Goal: Task Accomplishment & Management: Use online tool/utility

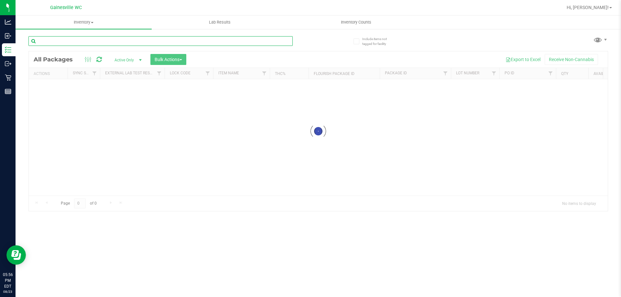
click at [176, 42] on input "text" at bounding box center [160, 41] width 264 height 10
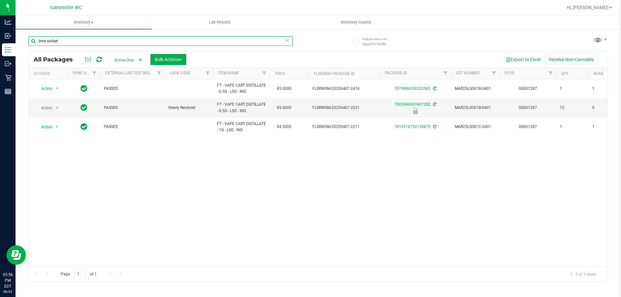
click at [133, 44] on input "lime sorbet" at bounding box center [160, 41] width 264 height 10
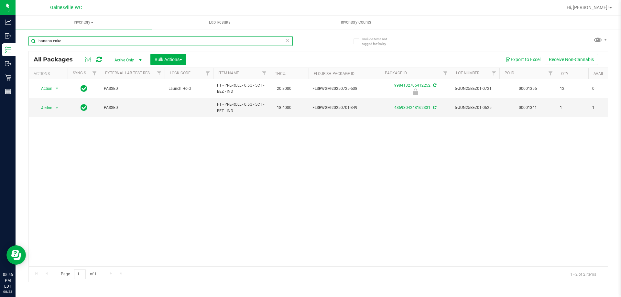
type input "banana cake"
click at [252, 159] on div "Action Action Edit attributes Global inventory Locate package Package audit log…" at bounding box center [318, 172] width 579 height 187
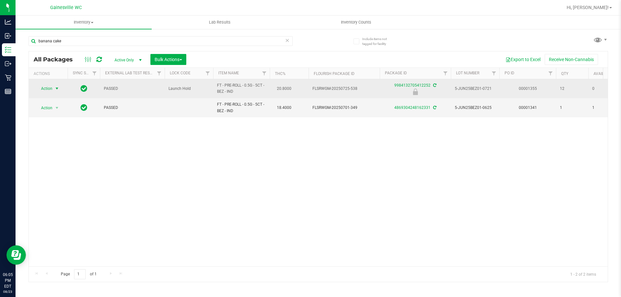
click at [51, 89] on span "Action" at bounding box center [43, 88] width 17 height 9
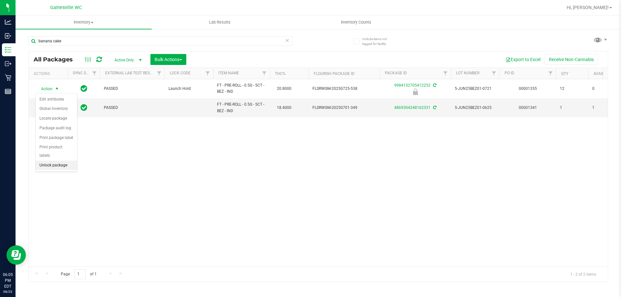
click at [54, 161] on li "Unlock package" at bounding box center [56, 166] width 41 height 10
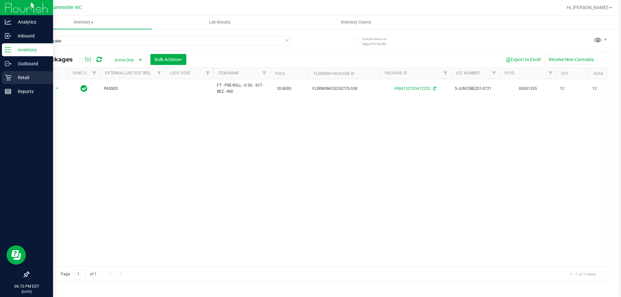
click at [32, 82] on div "Retail" at bounding box center [27, 77] width 51 height 13
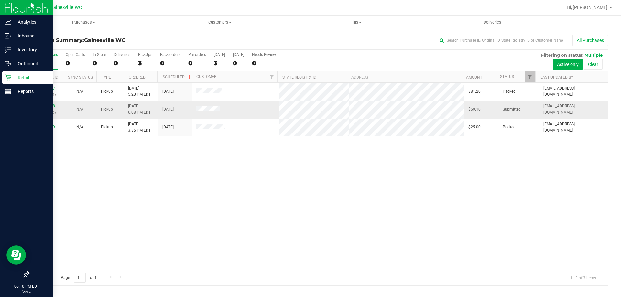
click at [43, 105] on link "11836818" at bounding box center [46, 106] width 18 height 5
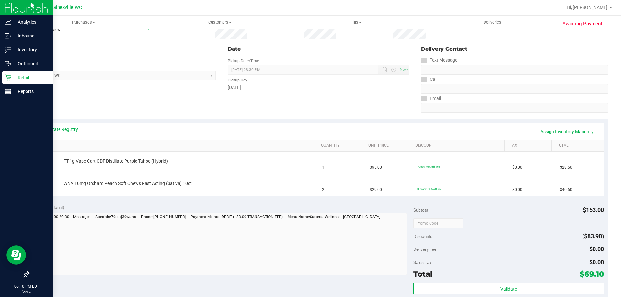
scroll to position [129, 0]
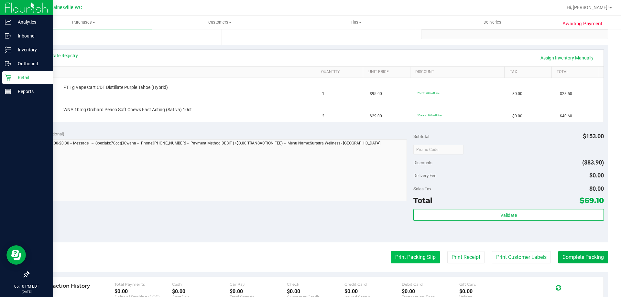
click at [409, 256] on button "Print Packing Slip" at bounding box center [415, 257] width 49 height 12
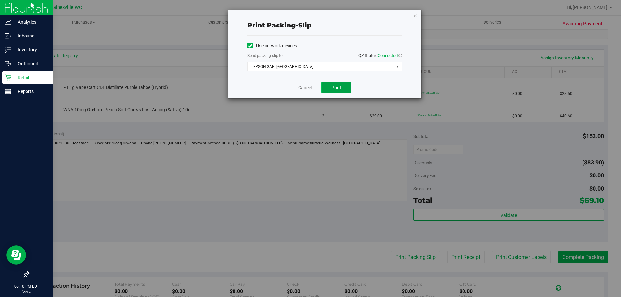
drag, startPoint x: 329, startPoint y: 88, endPoint x: 335, endPoint y: 86, distance: 5.8
click at [330, 88] on button "Print" at bounding box center [337, 87] width 30 height 11
click at [416, 16] on icon "button" at bounding box center [415, 16] width 5 height 8
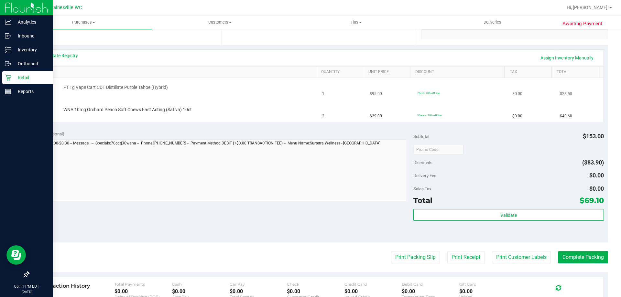
click at [391, 251] on button "Print Packing Slip" at bounding box center [415, 257] width 49 height 12
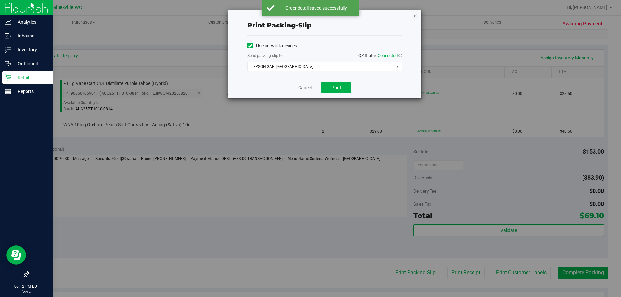
click at [415, 13] on icon "button" at bounding box center [415, 16] width 5 height 8
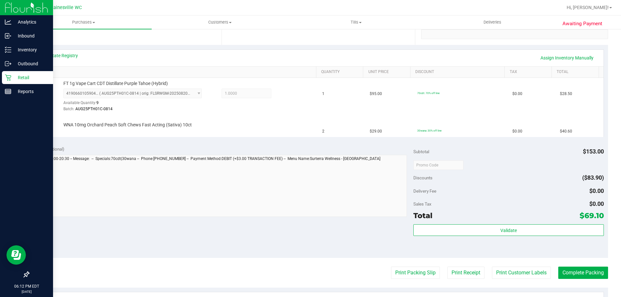
click at [391, 267] on button "Print Packing Slip" at bounding box center [415, 273] width 49 height 12
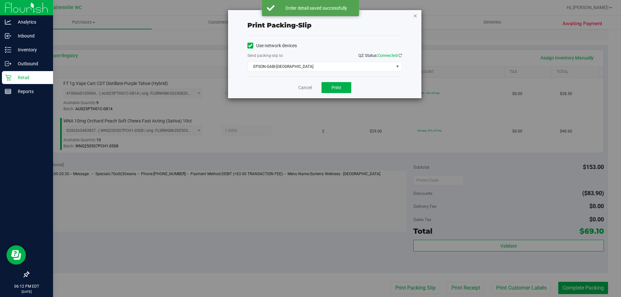
click at [416, 15] on icon "button" at bounding box center [415, 16] width 5 height 8
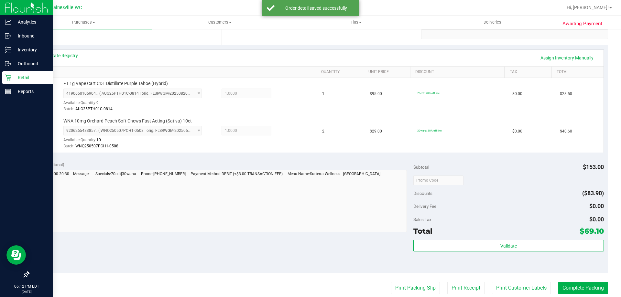
click at [391, 282] on button "Print Packing Slip" at bounding box center [415, 288] width 49 height 12
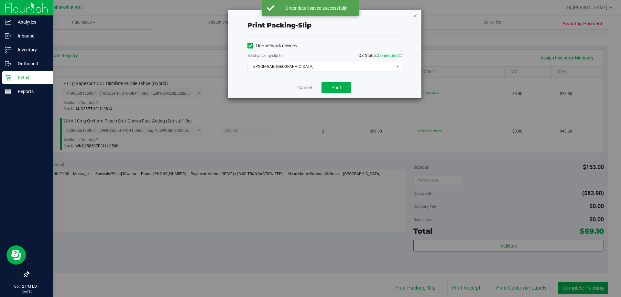
click at [414, 16] on icon "button" at bounding box center [415, 16] width 5 height 8
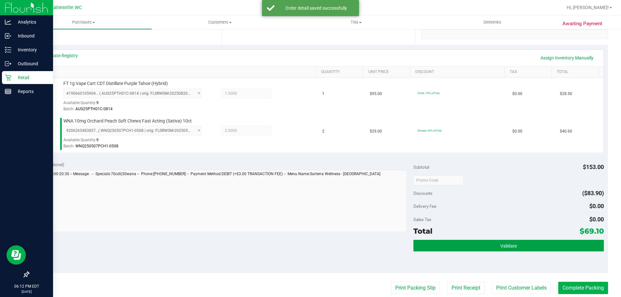
click at [513, 240] on button "Validate" at bounding box center [509, 246] width 190 height 12
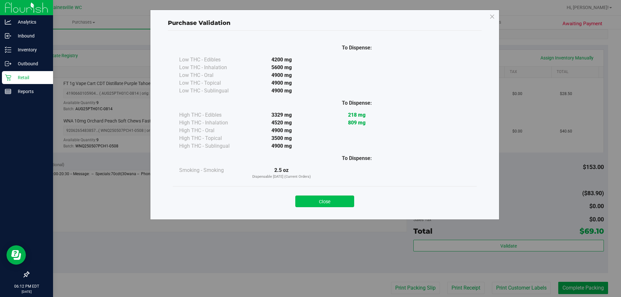
click at [326, 205] on button "Close" at bounding box center [324, 202] width 59 height 12
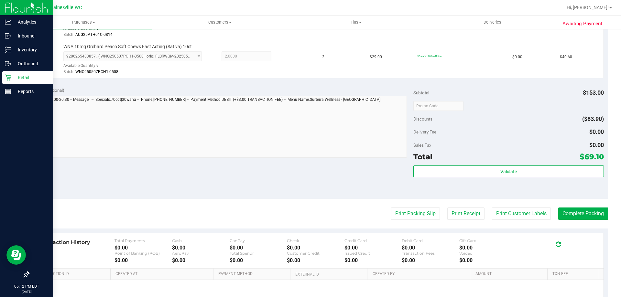
scroll to position [204, 0]
click at [568, 219] on button "Complete Packing" at bounding box center [583, 213] width 50 height 12
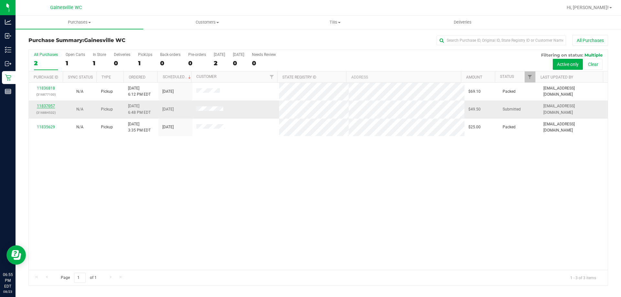
click at [48, 105] on link "11837057" at bounding box center [46, 106] width 18 height 5
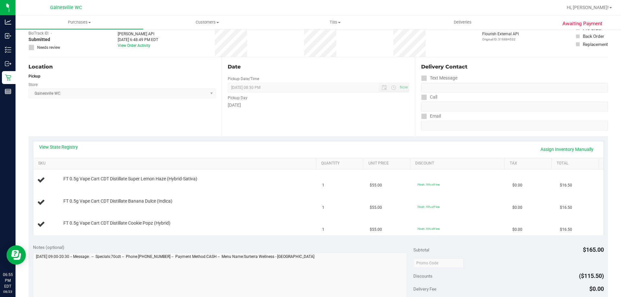
scroll to position [162, 0]
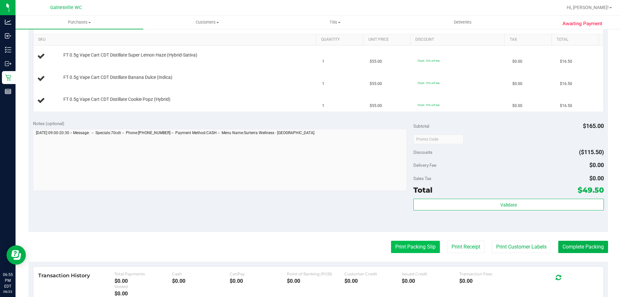
click at [423, 246] on button "Print Packing Slip" at bounding box center [415, 247] width 49 height 12
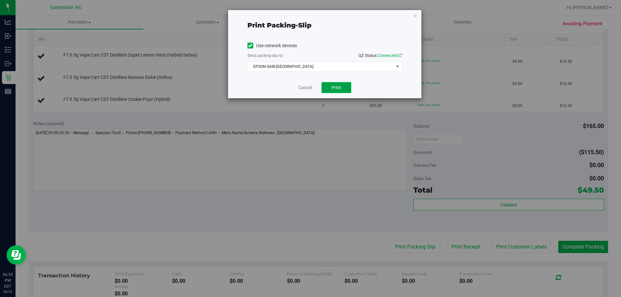
click at [331, 89] on button "Print" at bounding box center [337, 87] width 30 height 11
click at [309, 89] on link "Cancel" at bounding box center [305, 87] width 14 height 7
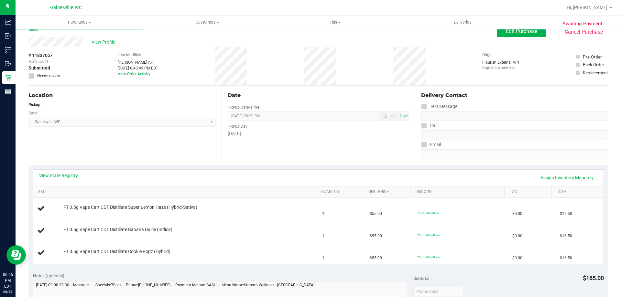
scroll to position [0, 0]
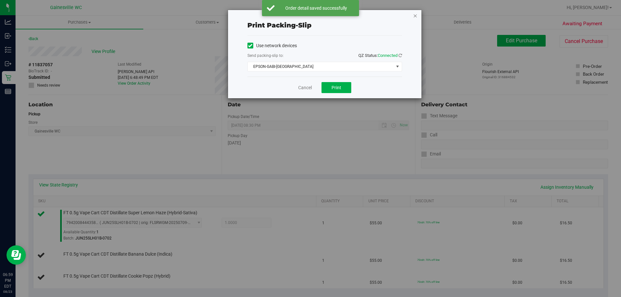
click at [414, 17] on icon "button" at bounding box center [415, 16] width 5 height 8
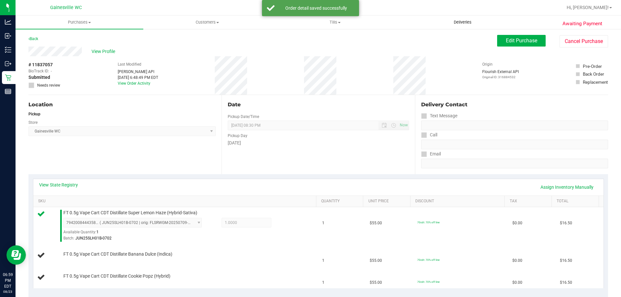
scroll to position [268, 0]
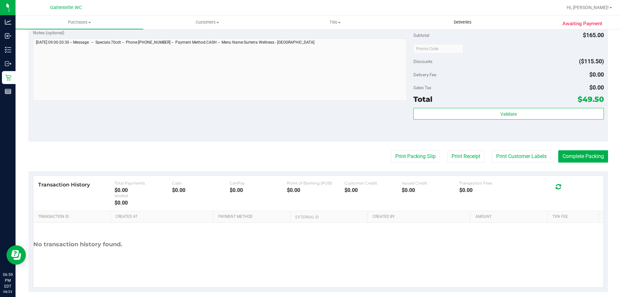
click at [391, 150] on button "Print Packing Slip" at bounding box center [415, 156] width 49 height 12
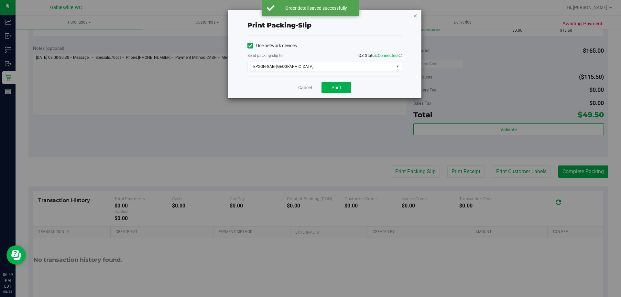
click at [416, 14] on icon "button" at bounding box center [415, 16] width 5 height 8
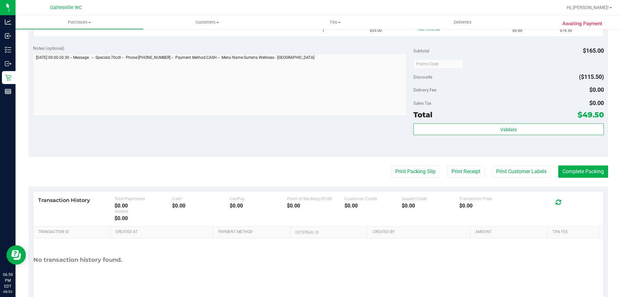
click at [391, 166] on button "Print Packing Slip" at bounding box center [415, 172] width 49 height 12
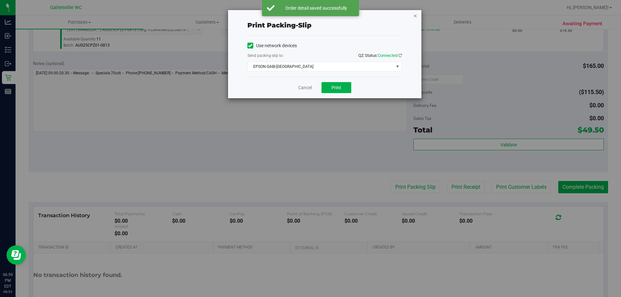
click at [413, 16] on icon "button" at bounding box center [415, 16] width 5 height 8
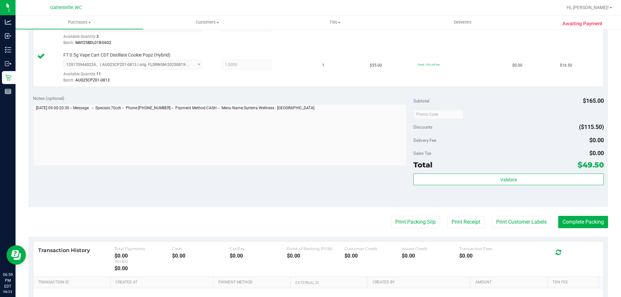
scroll to position [236, 0]
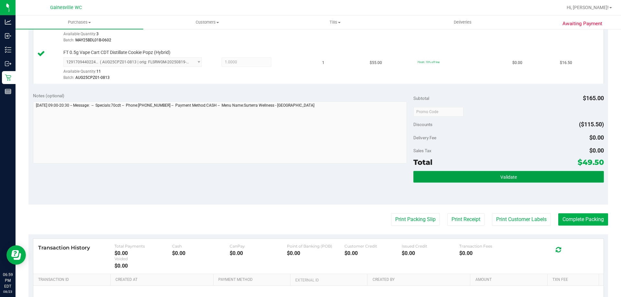
click at [425, 179] on button "Validate" at bounding box center [509, 177] width 190 height 12
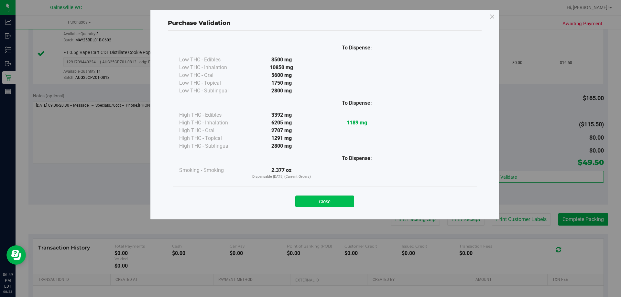
click at [323, 201] on button "Close" at bounding box center [324, 202] width 59 height 12
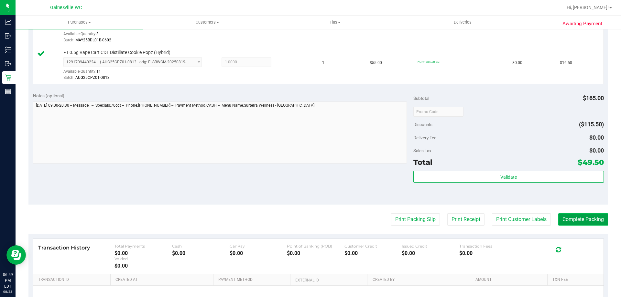
click at [582, 215] on button "Complete Packing" at bounding box center [583, 220] width 50 height 12
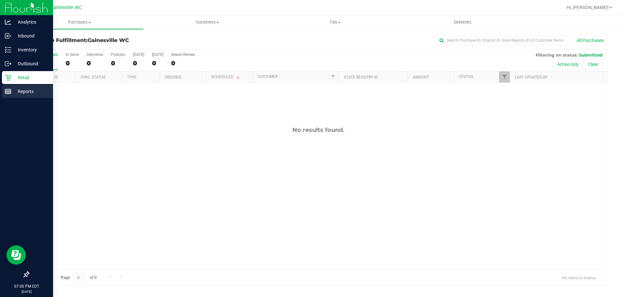
click at [28, 88] on p "Reports" at bounding box center [30, 92] width 39 height 8
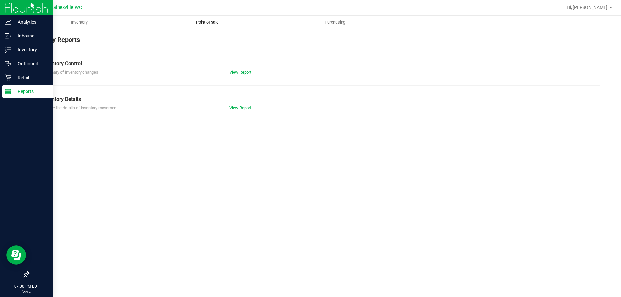
click at [220, 21] on span "Point of Sale" at bounding box center [207, 22] width 40 height 6
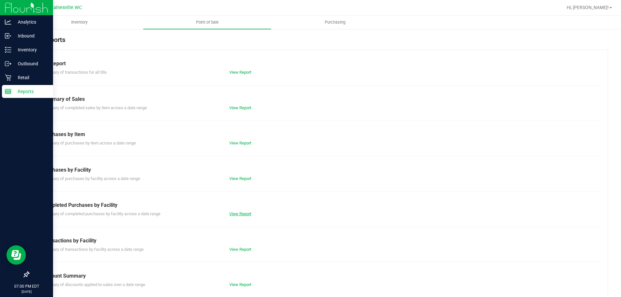
click at [241, 213] on link "View Report" at bounding box center [240, 214] width 22 height 5
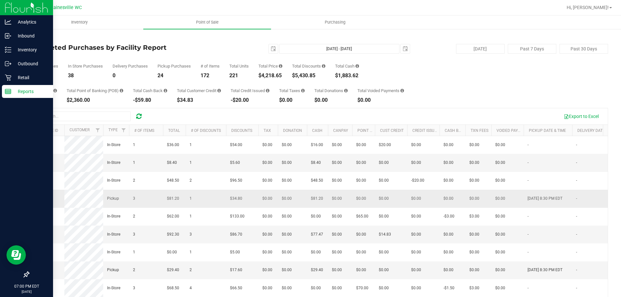
click at [48, 201] on span "11836517" at bounding box center [42, 198] width 18 height 5
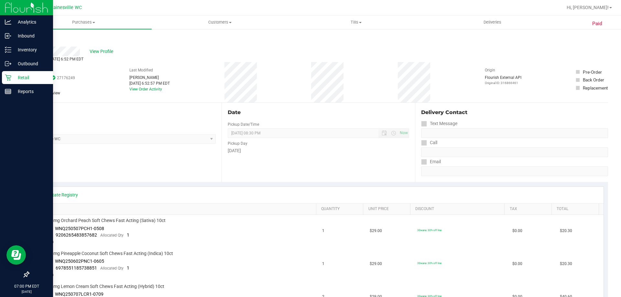
click at [37, 39] on link "Back" at bounding box center [33, 39] width 10 height 5
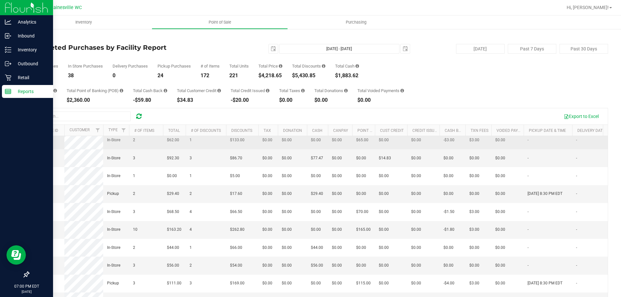
scroll to position [65, 0]
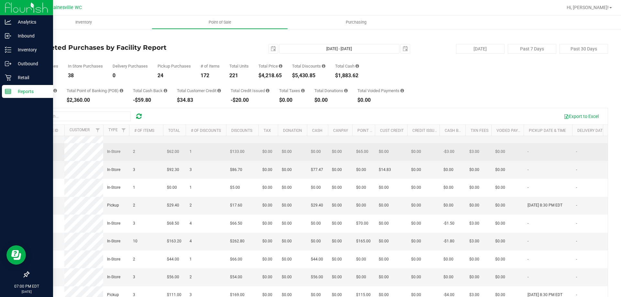
click at [47, 154] on span "11836979" at bounding box center [42, 151] width 18 height 5
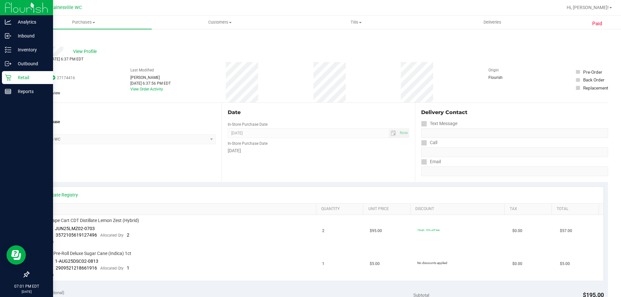
click at [37, 39] on link "Back" at bounding box center [33, 39] width 10 height 5
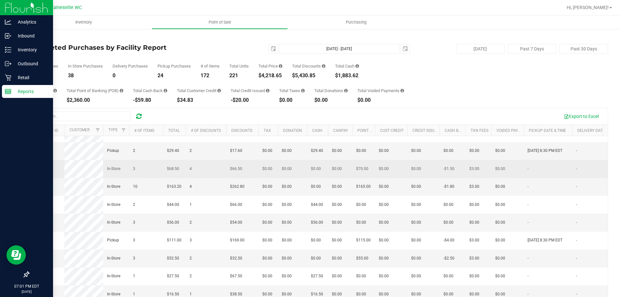
scroll to position [129, 0]
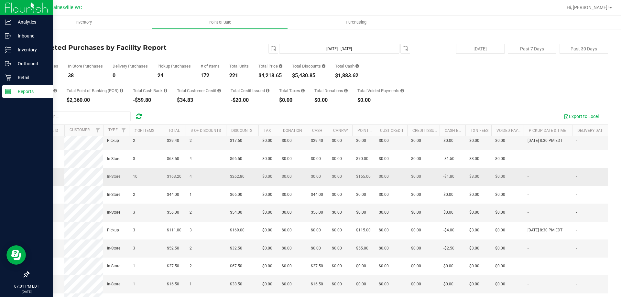
click at [50, 179] on span "11836512" at bounding box center [42, 176] width 18 height 5
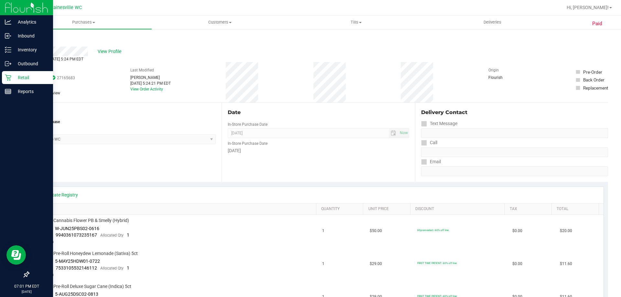
click at [30, 36] on div "Back" at bounding box center [33, 39] width 10 height 8
click at [34, 39] on link "Back" at bounding box center [33, 39] width 10 height 5
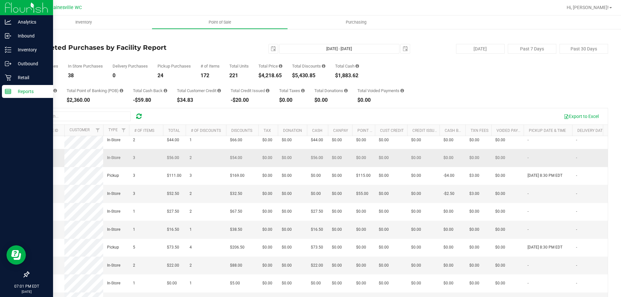
scroll to position [194, 0]
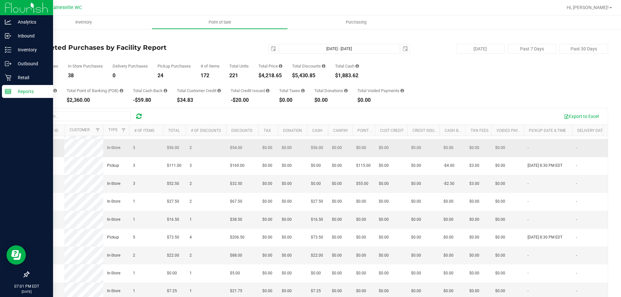
click at [41, 150] on span "11836266" at bounding box center [42, 148] width 18 height 5
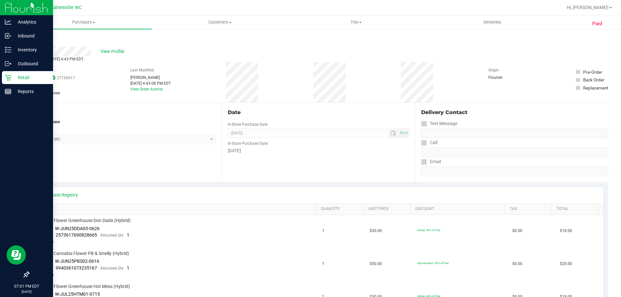
click at [36, 38] on link "Back" at bounding box center [33, 39] width 10 height 5
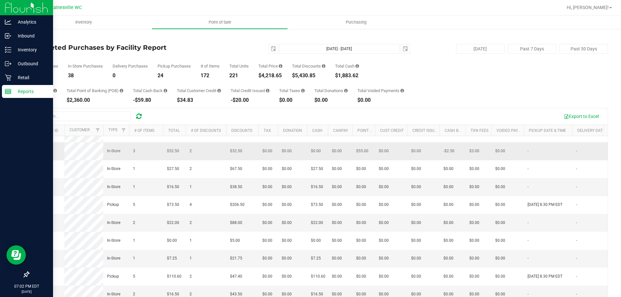
scroll to position [259, 0]
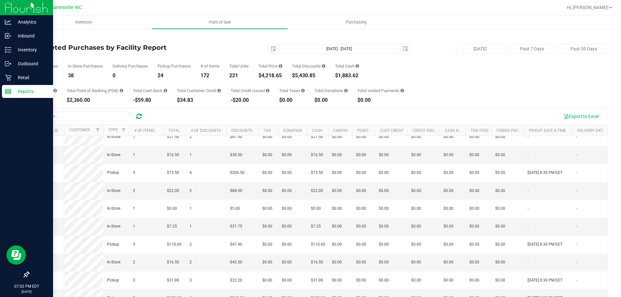
click at [41, 121] on span "11836136" at bounding box center [42, 119] width 18 height 5
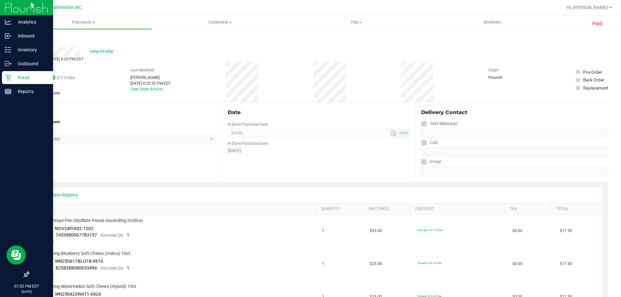
click at [3, 76] on div "Retail" at bounding box center [27, 77] width 51 height 13
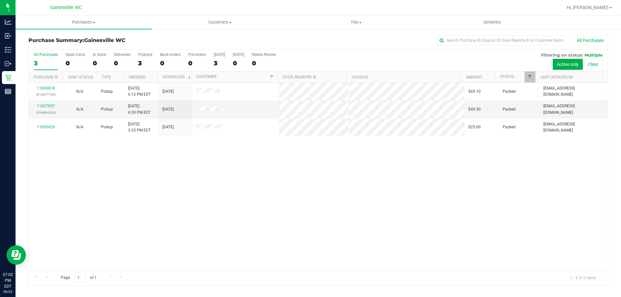
click at [173, 171] on div "11836818 (316877100) N/A Pickup 8/23/2025 6:12 PM EDT 8/23/2025 $69.10 Packed h…" at bounding box center [318, 176] width 579 height 187
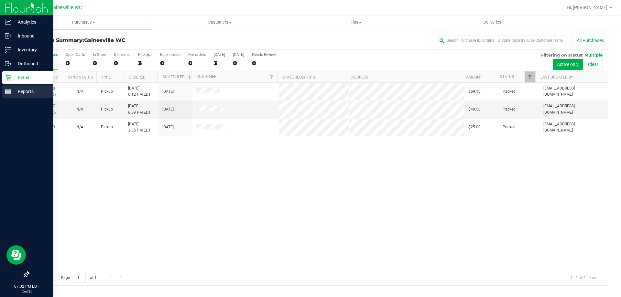
click at [7, 90] on icon at bounding box center [8, 91] width 6 height 6
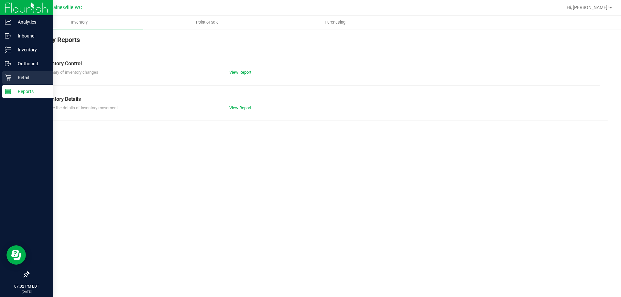
click at [16, 75] on p "Retail" at bounding box center [30, 78] width 39 height 8
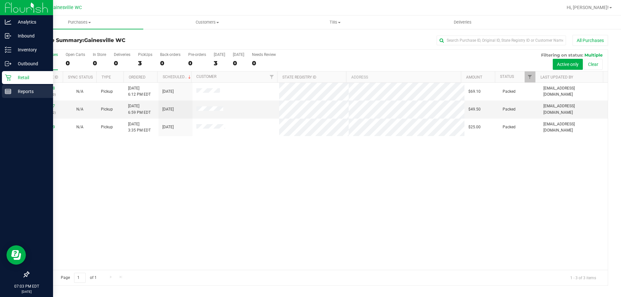
click at [42, 94] on p "Reports" at bounding box center [30, 92] width 39 height 8
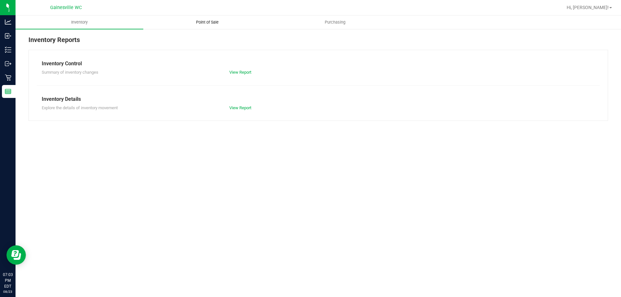
click at [217, 28] on uib-tab-heading "Point of Sale" at bounding box center [207, 22] width 127 height 13
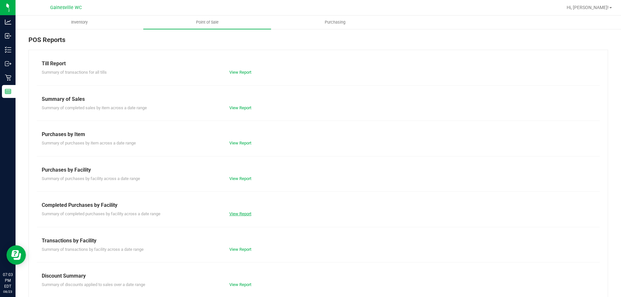
click at [238, 215] on link "View Report" at bounding box center [240, 214] width 22 height 5
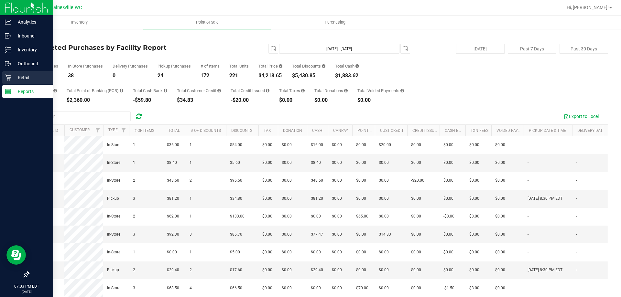
click at [14, 77] on p "Retail" at bounding box center [30, 78] width 39 height 8
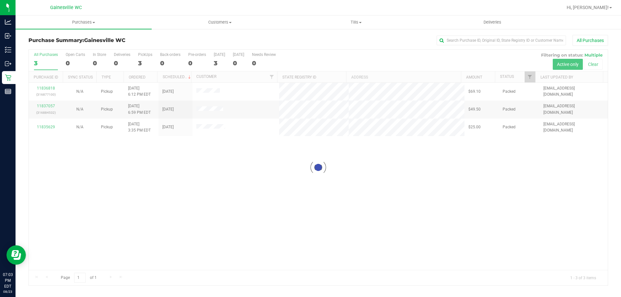
click at [250, 166] on div at bounding box center [318, 168] width 579 height 236
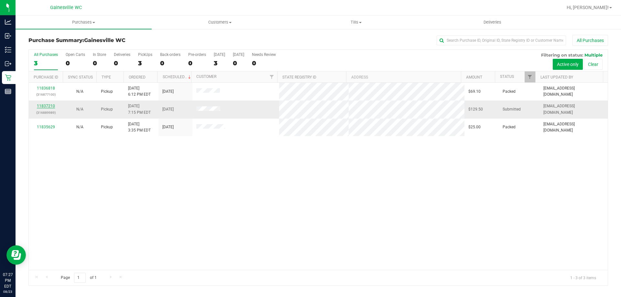
click at [38, 107] on link "11837210" at bounding box center [46, 106] width 18 height 5
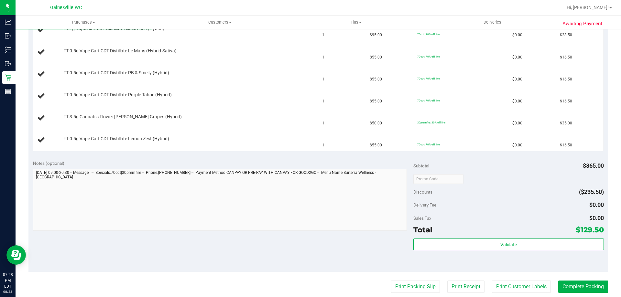
scroll to position [291, 0]
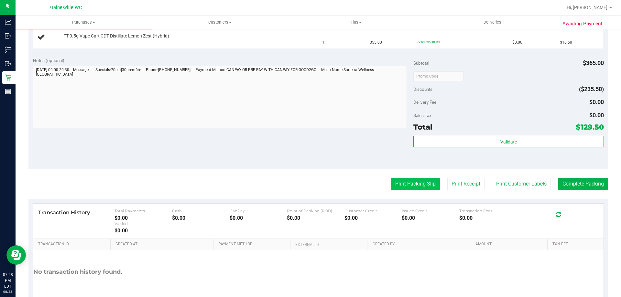
click at [431, 187] on button "Print Packing Slip" at bounding box center [415, 184] width 49 height 12
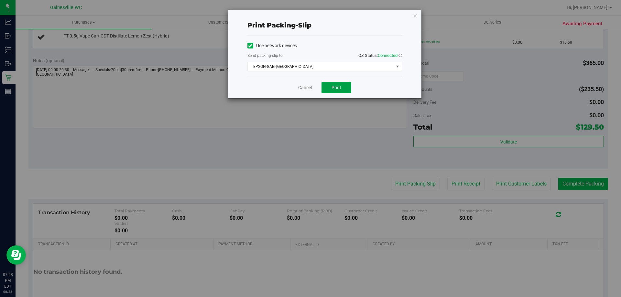
click at [339, 85] on span "Print" at bounding box center [337, 87] width 10 height 5
drag, startPoint x: 416, startPoint y: 16, endPoint x: 412, endPoint y: 14, distance: 4.1
click at [417, 16] on icon "button" at bounding box center [415, 16] width 5 height 8
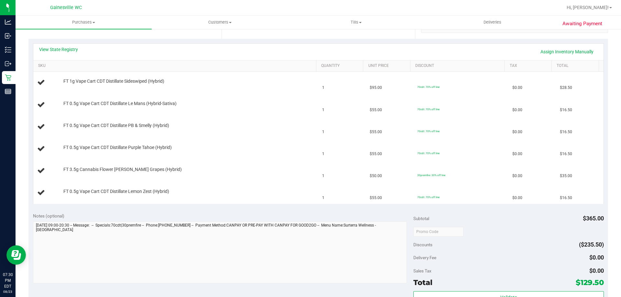
scroll to position [129, 0]
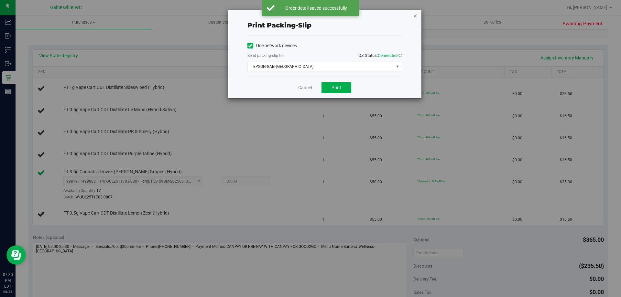
click at [415, 17] on icon "button" at bounding box center [415, 16] width 5 height 8
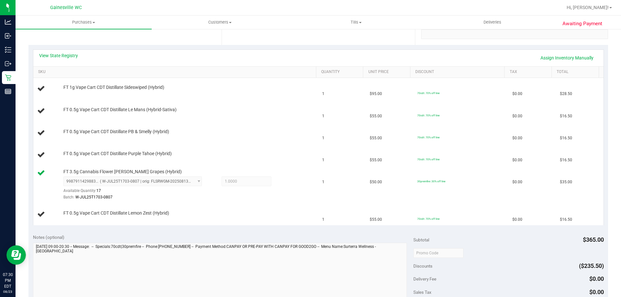
scroll to position [334, 0]
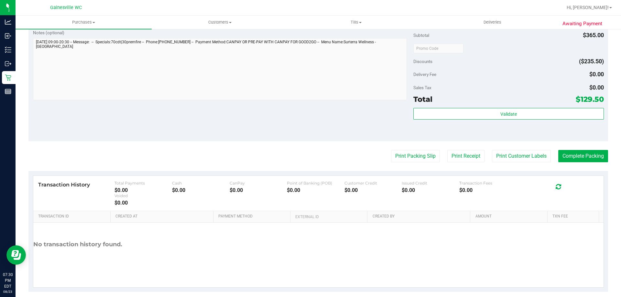
click at [391, 150] on button "Print Packing Slip" at bounding box center [415, 156] width 49 height 12
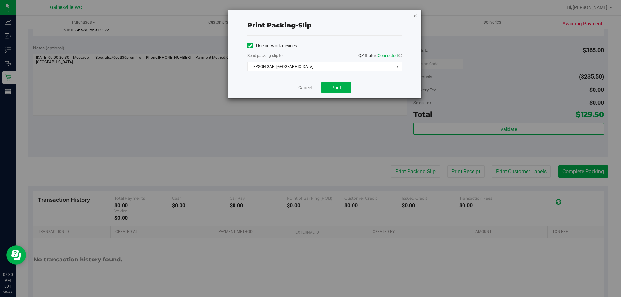
click at [416, 17] on icon "button" at bounding box center [415, 16] width 5 height 8
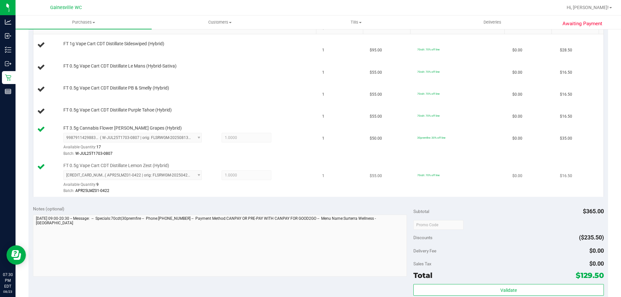
scroll to position [172, 0]
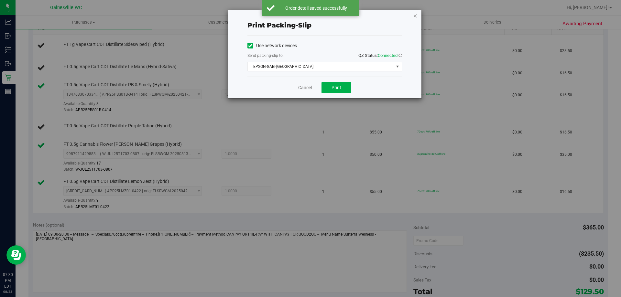
click at [414, 16] on icon "button" at bounding box center [415, 16] width 5 height 8
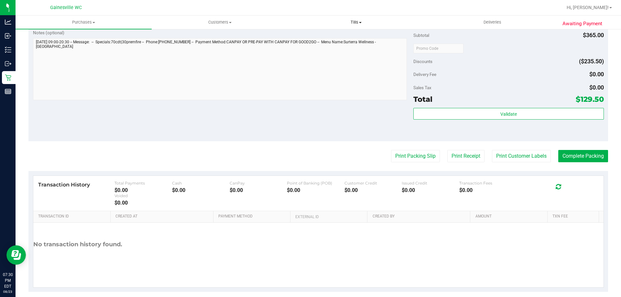
click at [391, 150] on button "Print Packing Slip" at bounding box center [415, 156] width 49 height 12
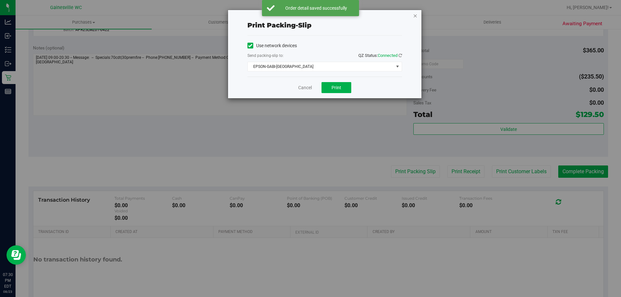
click at [416, 15] on icon "button" at bounding box center [415, 16] width 5 height 8
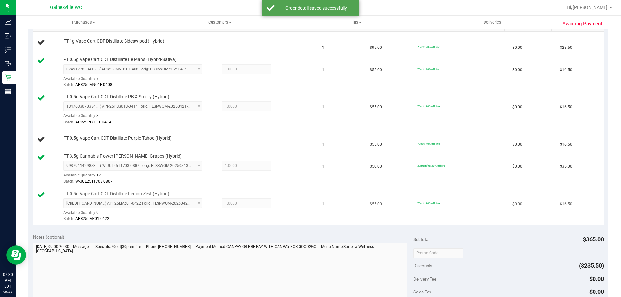
scroll to position [138, 0]
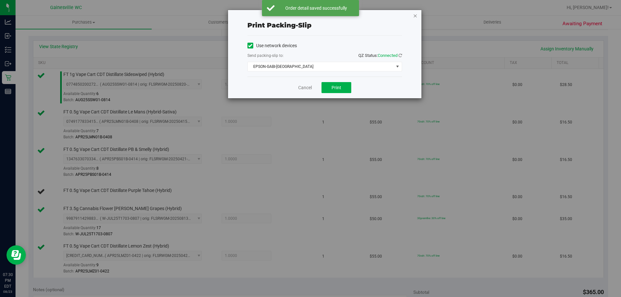
click at [414, 15] on icon "button" at bounding box center [415, 16] width 5 height 8
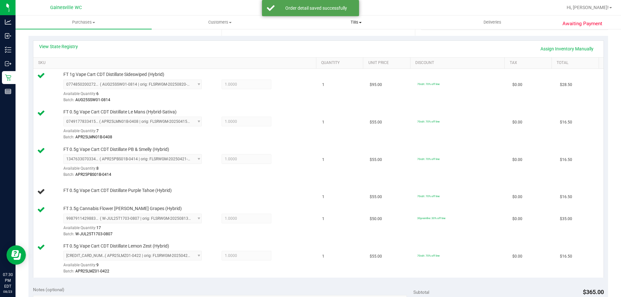
scroll to position [396, 0]
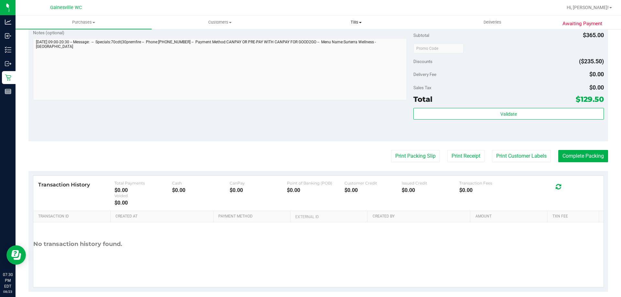
click at [391, 150] on button "Print Packing Slip" at bounding box center [415, 156] width 49 height 12
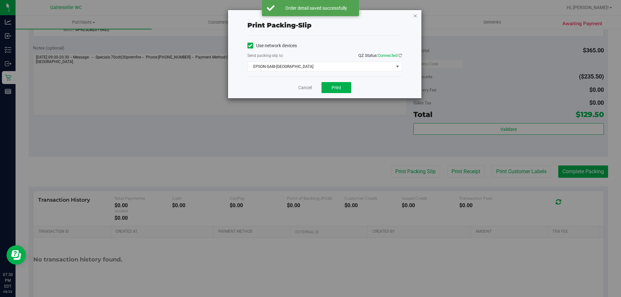
click at [415, 14] on icon "button" at bounding box center [415, 16] width 5 height 8
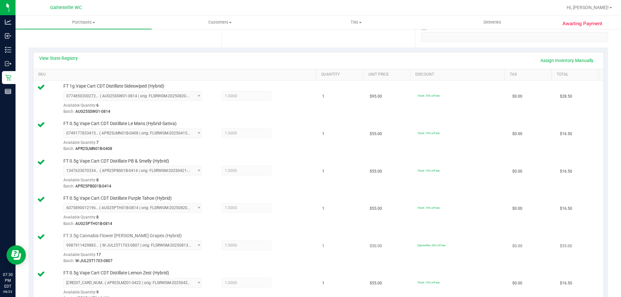
scroll to position [266, 0]
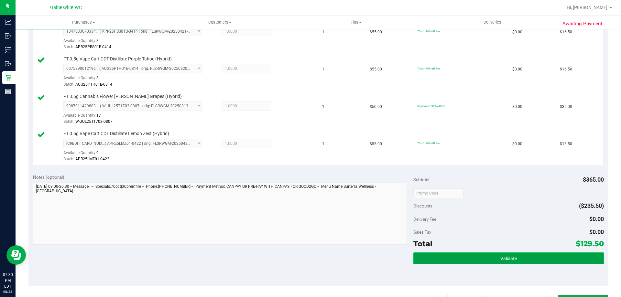
click at [527, 255] on button "Validate" at bounding box center [509, 259] width 190 height 12
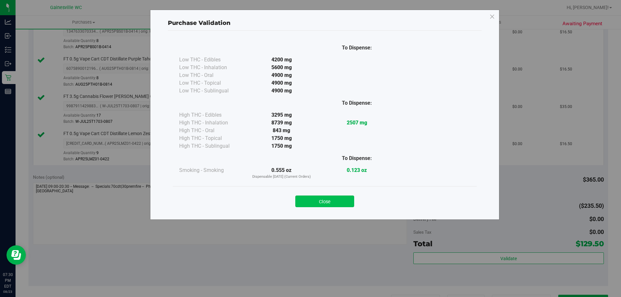
click at [338, 198] on button "Close" at bounding box center [324, 202] width 59 height 12
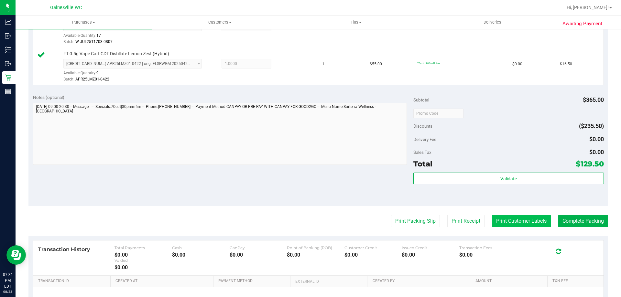
scroll to position [419, 0]
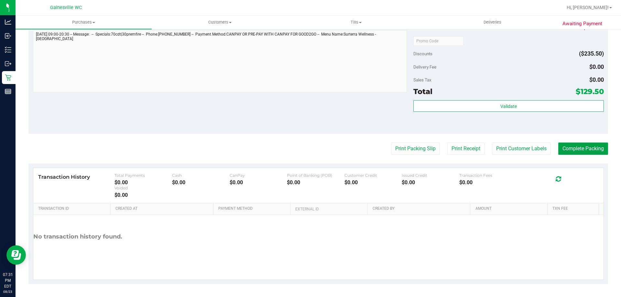
click at [579, 149] on button "Complete Packing" at bounding box center [583, 149] width 50 height 12
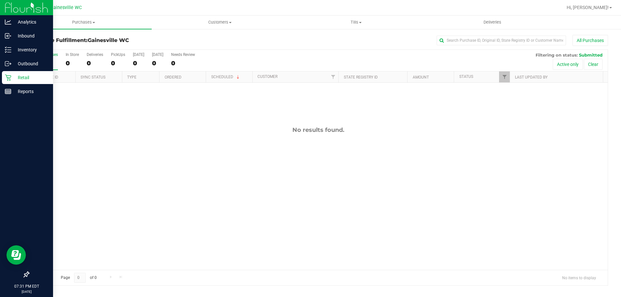
click at [29, 77] on p "Retail" at bounding box center [30, 78] width 39 height 8
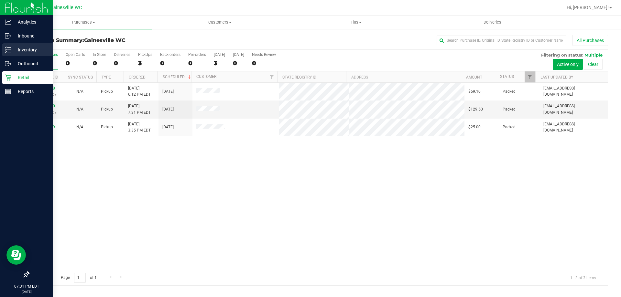
click at [20, 46] on p "Inventory" at bounding box center [30, 50] width 39 height 8
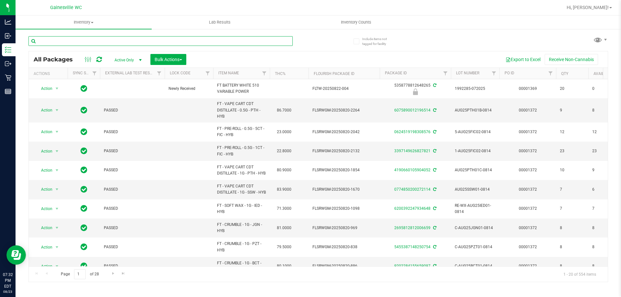
click at [149, 41] on input "text" at bounding box center [160, 41] width 264 height 10
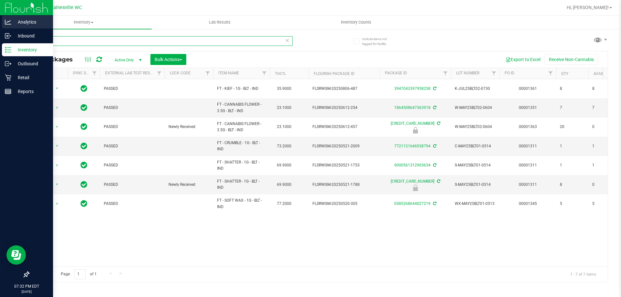
drag, startPoint x: 57, startPoint y: 40, endPoint x: 15, endPoint y: 20, distance: 46.6
click at [12, 40] on div "Analytics Inbound Inventory Outbound Retail Reports 07:32 PM EDT 08/23/2025 08/…" at bounding box center [310, 148] width 621 height 297
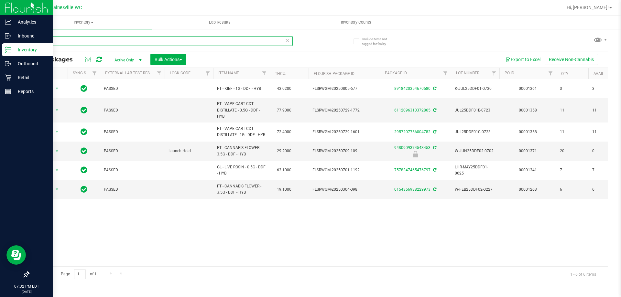
drag, startPoint x: 66, startPoint y: 39, endPoint x: 0, endPoint y: 44, distance: 65.8
click at [0, 47] on div "Analytics Inbound Inventory Outbound Retail Reports 07:32 PM EDT 08/23/2025 08/…" at bounding box center [310, 148] width 621 height 297
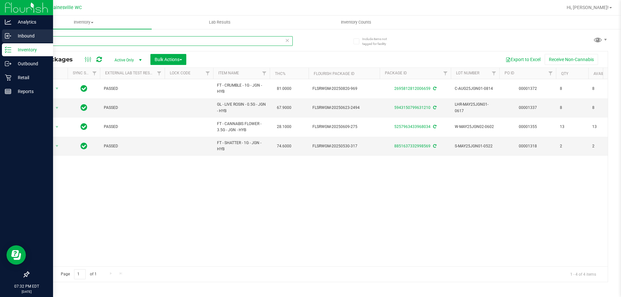
drag, startPoint x: 86, startPoint y: 39, endPoint x: 0, endPoint y: 39, distance: 85.7
click at [0, 39] on div "Analytics Inbound Inventory Outbound Retail Reports 07:32 PM EDT 08/23/2025 08/…" at bounding box center [310, 148] width 621 height 297
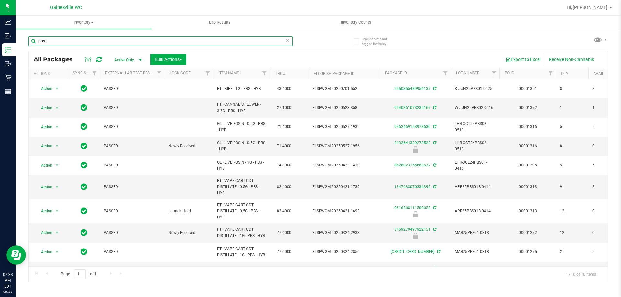
type input "pbs"
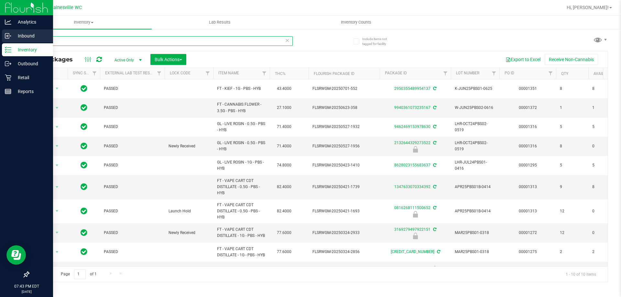
drag, startPoint x: 122, startPoint y: 41, endPoint x: 8, endPoint y: 32, distance: 114.2
click at [8, 32] on div "Analytics Inbound Inventory Outbound Retail Reports 07:43 PM EDT 08/23/2025 08/…" at bounding box center [310, 148] width 621 height 297
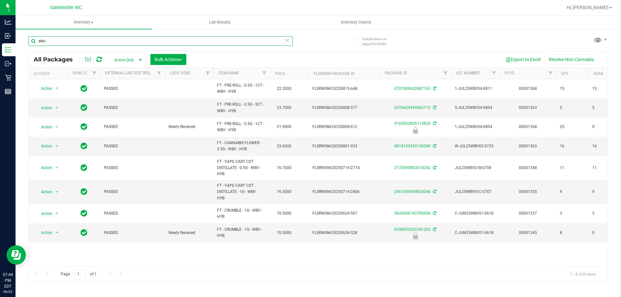
type input "wbv"
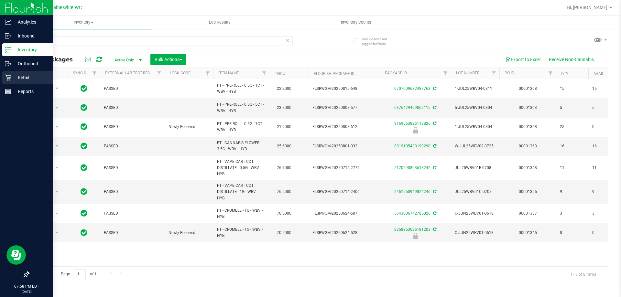
click at [8, 83] on div "Retail" at bounding box center [27, 77] width 51 height 13
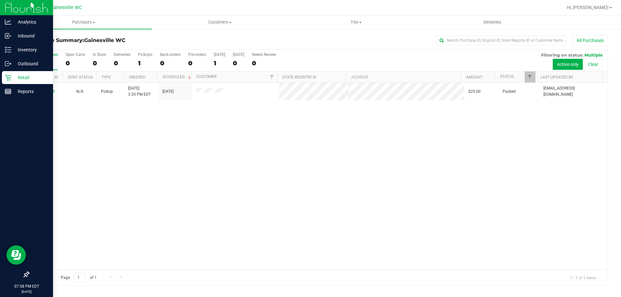
click at [223, 185] on div "11835629 N/A Pickup 8/23/2025 3:35 PM EDT 8/23/2025 $25.00 Packed hlovvorn@live…" at bounding box center [318, 176] width 579 height 187
click at [585, 6] on link "Hi, [PERSON_NAME]!" at bounding box center [589, 7] width 50 height 7
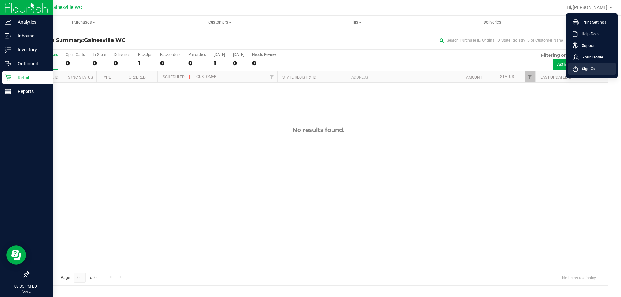
click at [589, 69] on span "Sign Out" at bounding box center [587, 69] width 19 height 6
